Goal: Information Seeking & Learning: Check status

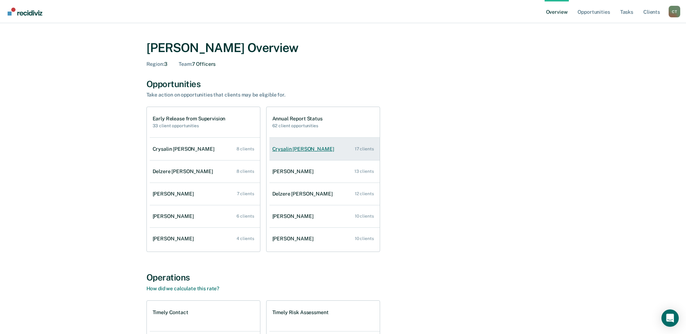
click at [314, 151] on link "Crysalin [PERSON_NAME] 17 clients" at bounding box center [324, 149] width 110 height 21
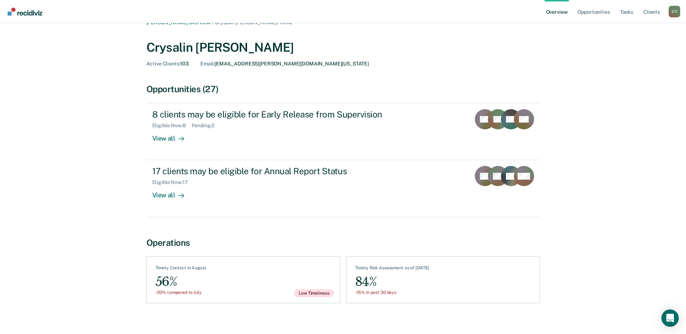
scroll to position [19, 0]
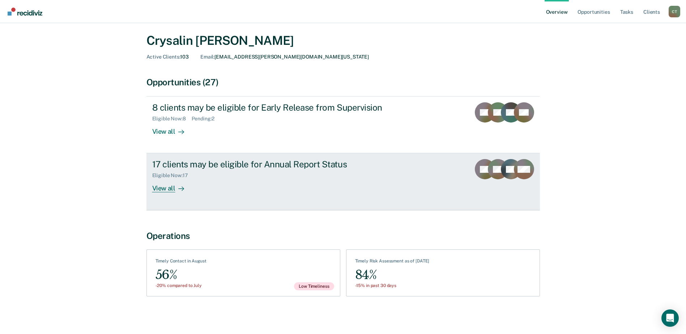
click at [164, 188] on div "View all" at bounding box center [172, 186] width 40 height 14
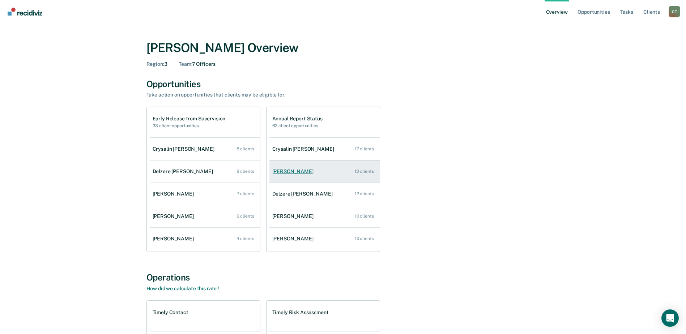
click at [295, 171] on div "[PERSON_NAME]" at bounding box center [294, 171] width 44 height 6
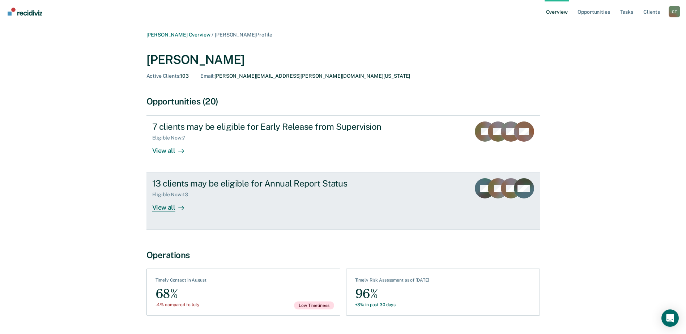
click at [172, 184] on div "13 clients may be eligible for Annual Report Status" at bounding box center [279, 183] width 254 height 10
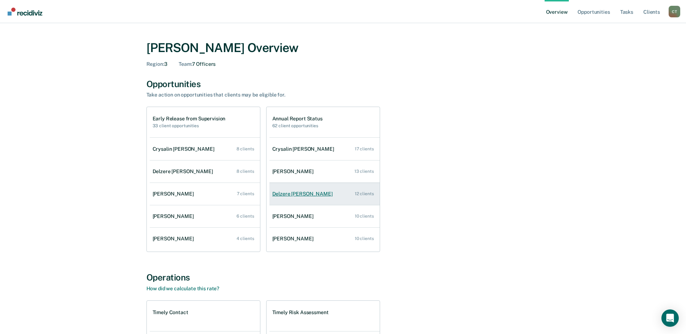
click at [293, 193] on div "Delzere [PERSON_NAME]" at bounding box center [303, 194] width 63 height 6
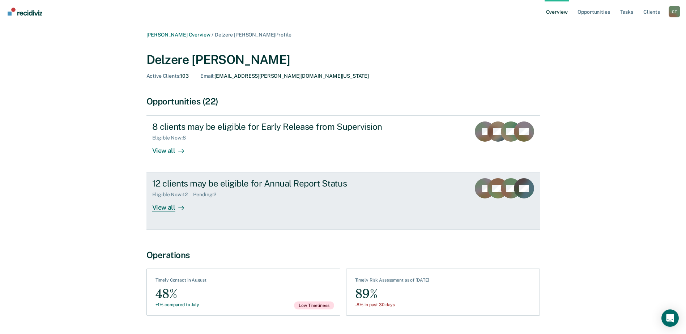
click at [272, 188] on div "12 clients may be eligible for Annual Report Status" at bounding box center [279, 183] width 254 height 10
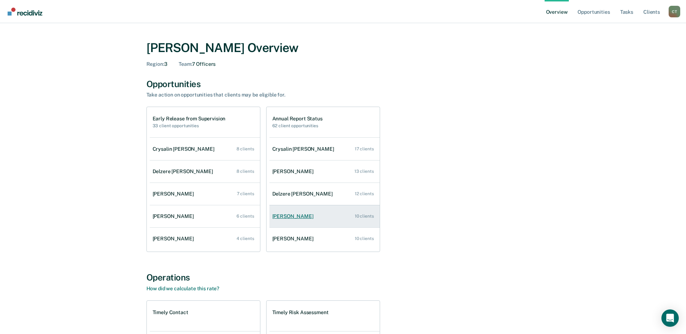
click at [303, 219] on div "[PERSON_NAME]" at bounding box center [294, 216] width 44 height 6
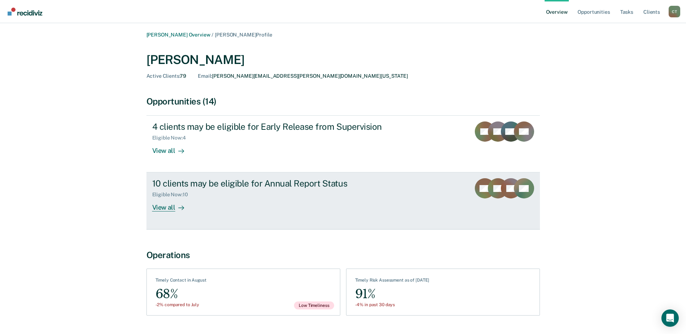
click at [231, 184] on div "10 clients may be eligible for Annual Report Status" at bounding box center [279, 183] width 254 height 10
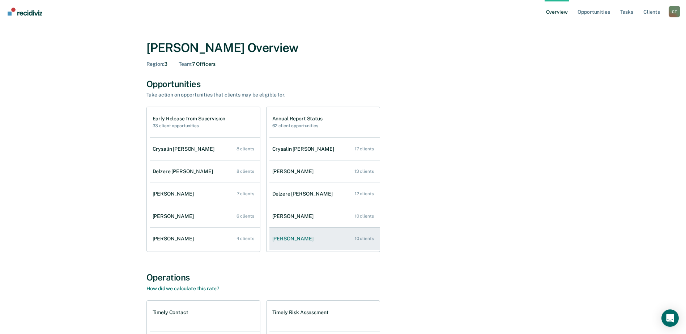
click at [295, 236] on div "[PERSON_NAME]" at bounding box center [294, 239] width 44 height 6
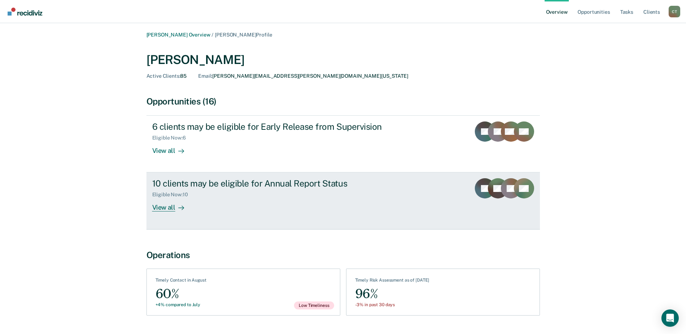
click at [215, 186] on div "10 clients may be eligible for Annual Report Status" at bounding box center [279, 183] width 254 height 10
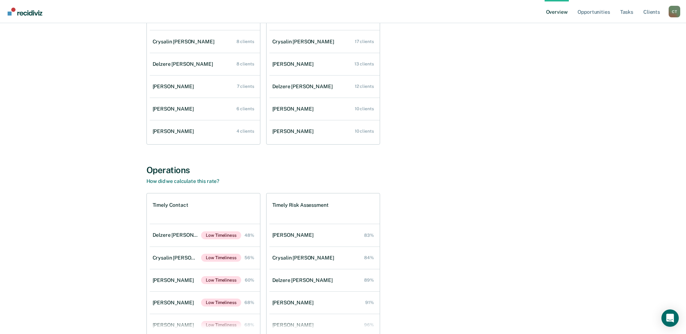
scroll to position [5, 0]
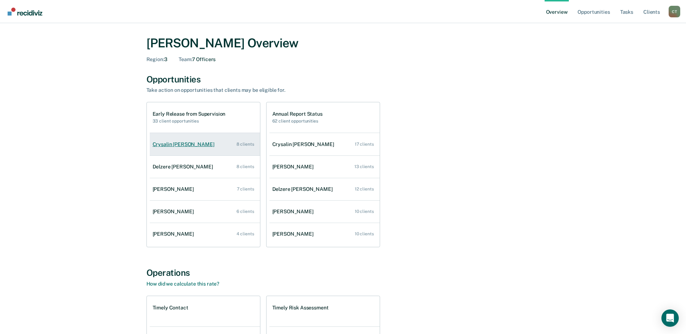
click at [179, 141] on div "Crysalin [PERSON_NAME]" at bounding box center [185, 144] width 65 height 6
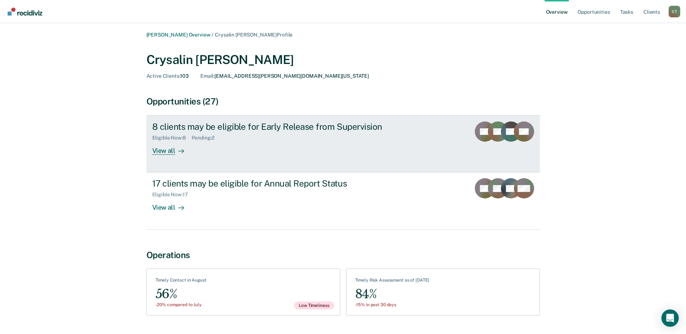
click at [173, 128] on div "8 clients may be eligible for Early Release from Supervision" at bounding box center [279, 126] width 254 height 10
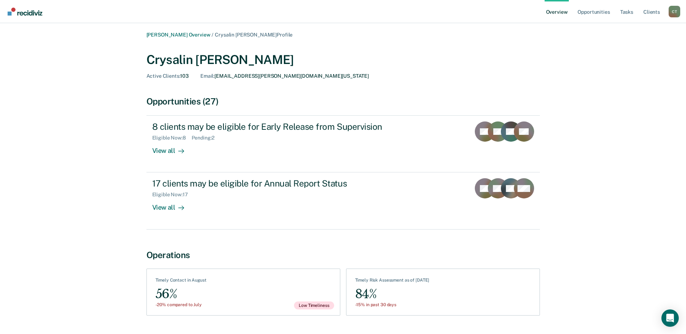
scroll to position [5, 0]
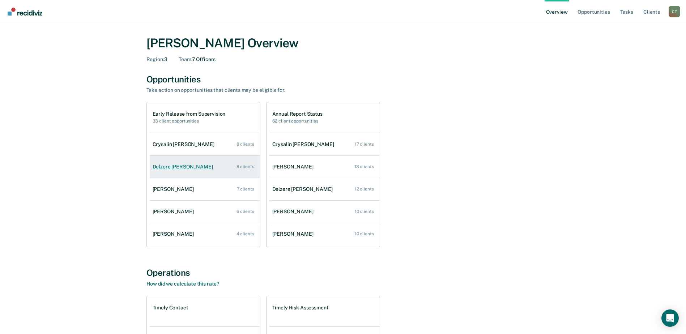
click at [183, 165] on div "Delzere [PERSON_NAME]" at bounding box center [184, 167] width 63 height 6
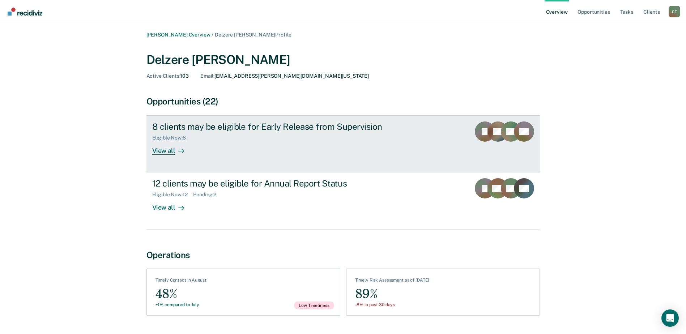
click at [213, 128] on div "8 clients may be eligible for Early Release from Supervision" at bounding box center [279, 126] width 254 height 10
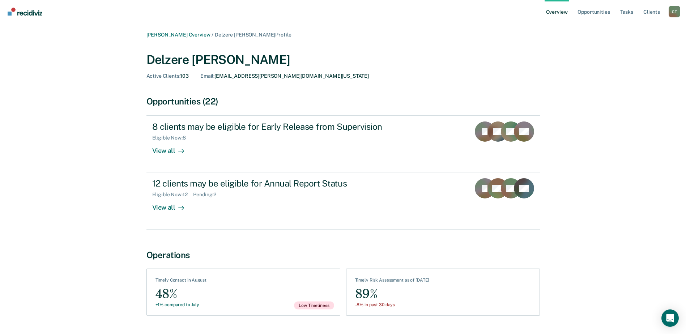
scroll to position [5, 0]
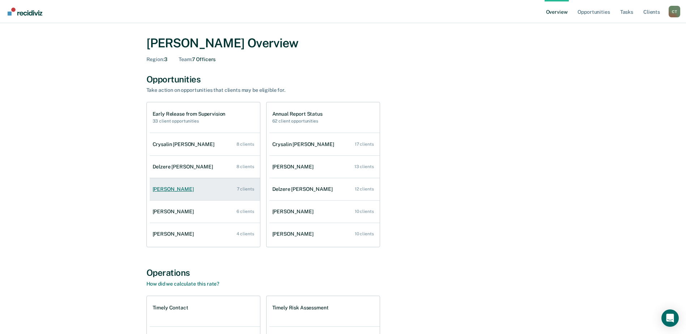
click at [180, 186] on div "[PERSON_NAME]" at bounding box center [175, 189] width 44 height 6
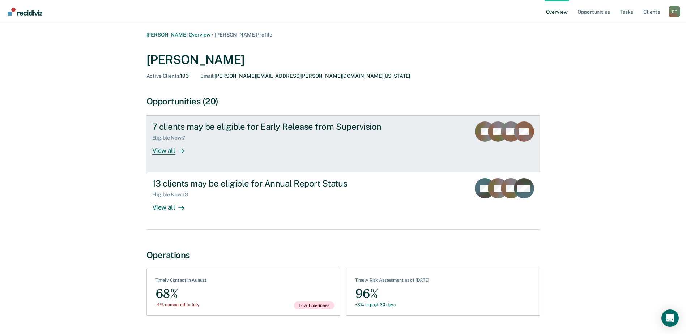
click at [205, 129] on div "7 clients may be eligible for Early Release from Supervision" at bounding box center [279, 126] width 254 height 10
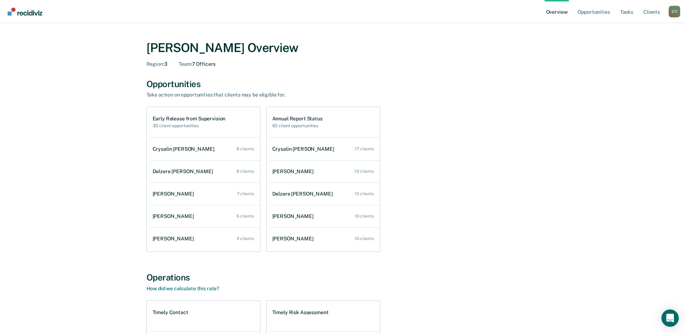
scroll to position [5, 0]
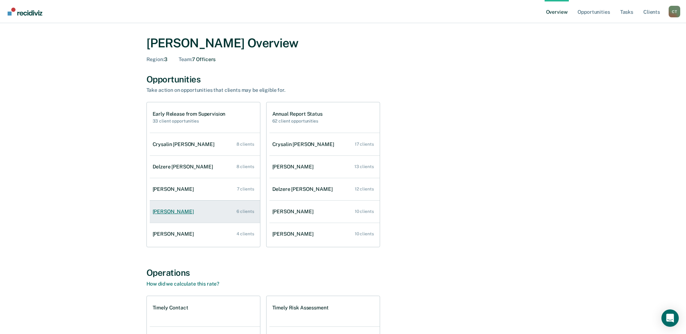
click at [174, 212] on div "[PERSON_NAME]" at bounding box center [175, 212] width 44 height 6
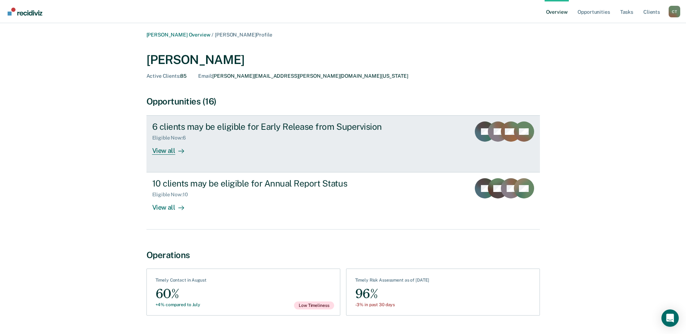
click at [186, 126] on div "6 clients may be eligible for Early Release from Supervision" at bounding box center [279, 126] width 254 height 10
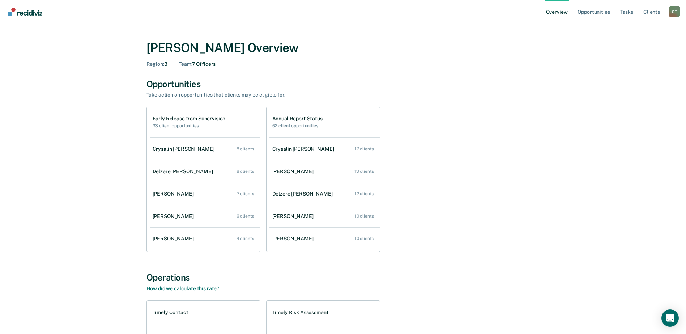
scroll to position [5, 0]
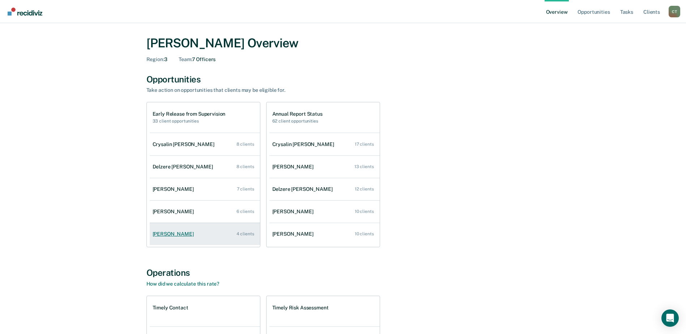
click at [173, 234] on div "[PERSON_NAME]" at bounding box center [175, 234] width 44 height 6
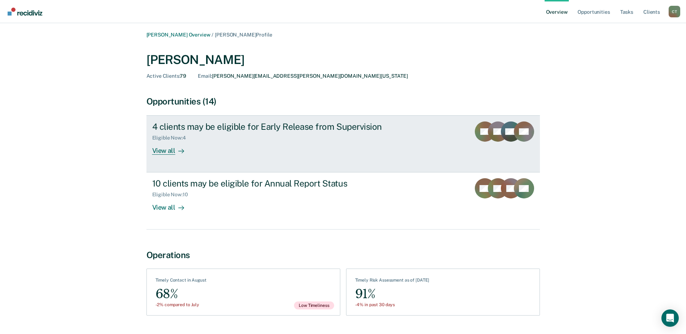
click at [192, 124] on div "4 clients may be eligible for Early Release from Supervision" at bounding box center [279, 126] width 254 height 10
